Goal: Navigation & Orientation: Find specific page/section

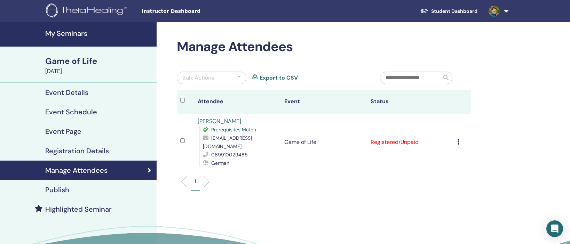
click at [71, 32] on h4 "My Seminars" at bounding box center [98, 33] width 107 height 8
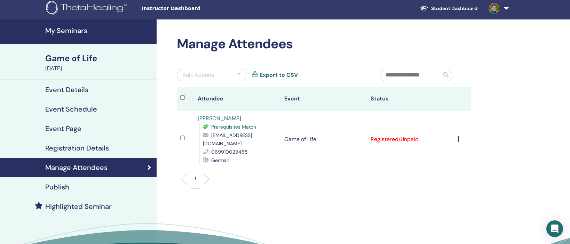
scroll to position [2, 0]
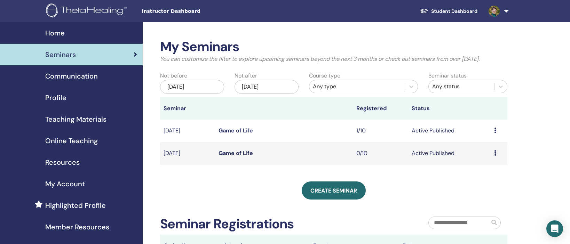
click at [230, 132] on link "Game of Life" at bounding box center [236, 130] width 34 height 7
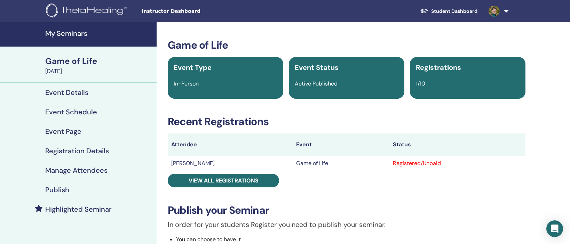
click at [55, 94] on h4 "Event Details" at bounding box center [66, 92] width 43 height 8
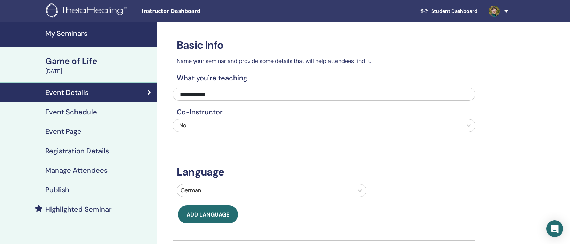
click at [86, 113] on h4 "Event Schedule" at bounding box center [71, 112] width 52 height 8
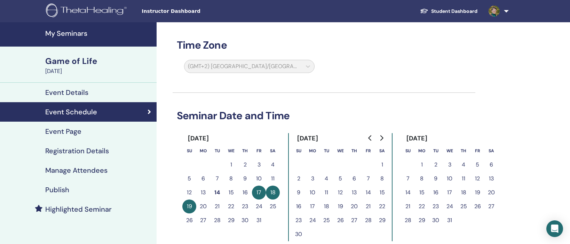
click at [89, 128] on div "Event Page" at bounding box center [79, 131] width 146 height 8
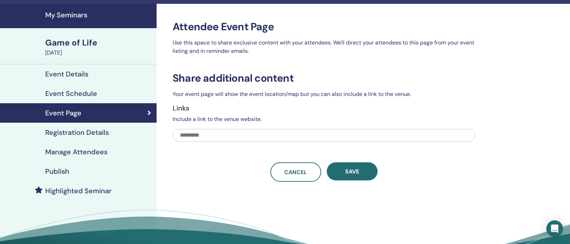
scroll to position [22, 0]
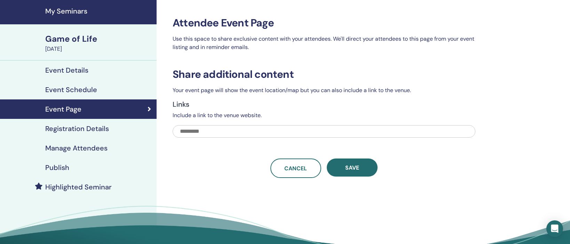
click at [136, 128] on div "Registration Details" at bounding box center [79, 129] width 146 height 8
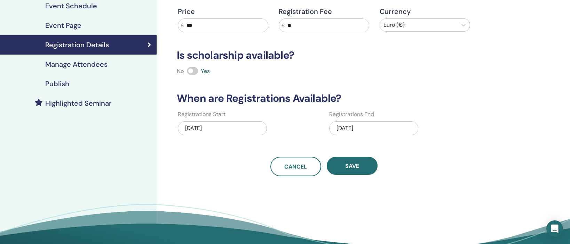
scroll to position [108, 0]
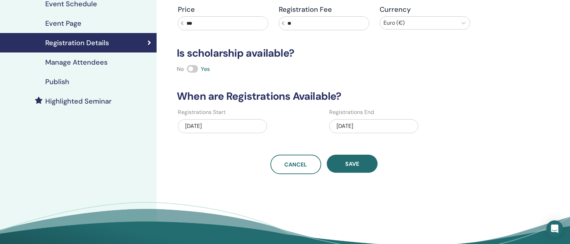
click at [69, 83] on h4 "Publish" at bounding box center [57, 82] width 24 height 8
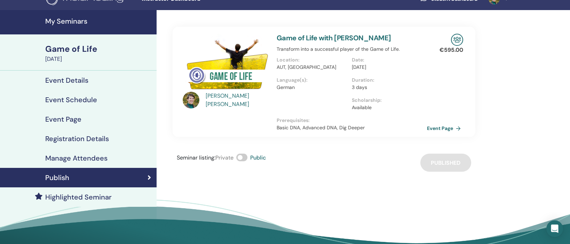
scroll to position [10, 0]
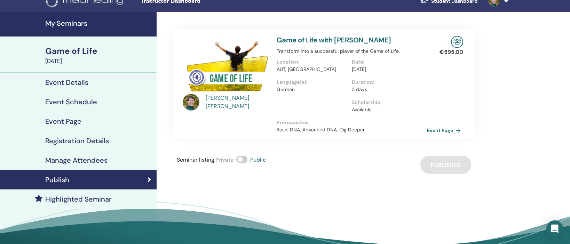
click at [100, 199] on h4 "Highlighted Seminar" at bounding box center [78, 199] width 66 height 8
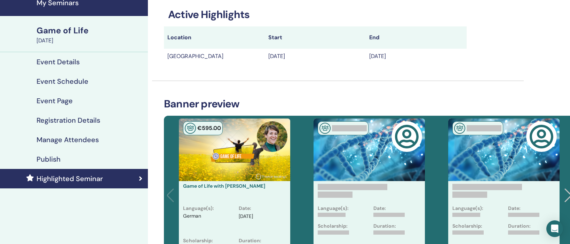
scroll to position [0, 9]
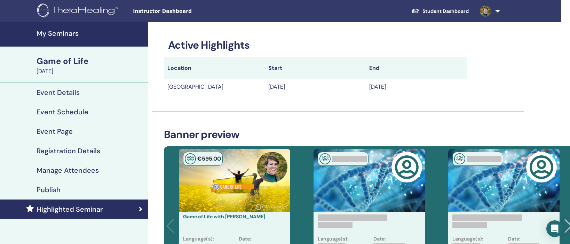
click at [79, 58] on div "Game of Life" at bounding box center [90, 61] width 107 height 12
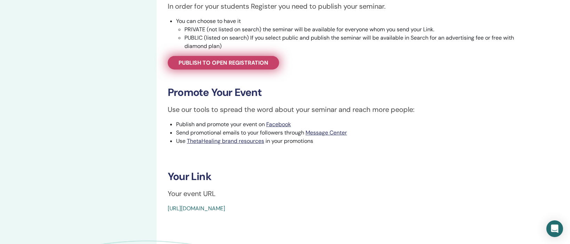
scroll to position [219, 0]
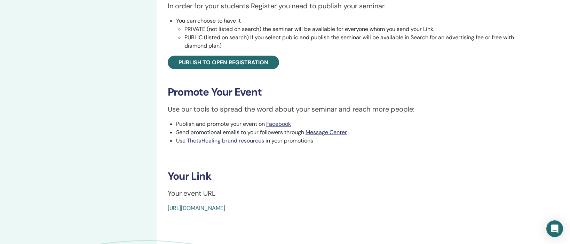
drag, startPoint x: 323, startPoint y: 207, endPoint x: 167, endPoint y: 207, distance: 155.3
click at [167, 207] on div "Game of Life Event Type In-Person Event Status Active Published Registrations 1…" at bounding box center [347, 16] width 372 height 393
copy link "https://www.thetahealing.com/seminar-378616-details.html"
